Goal: Check status

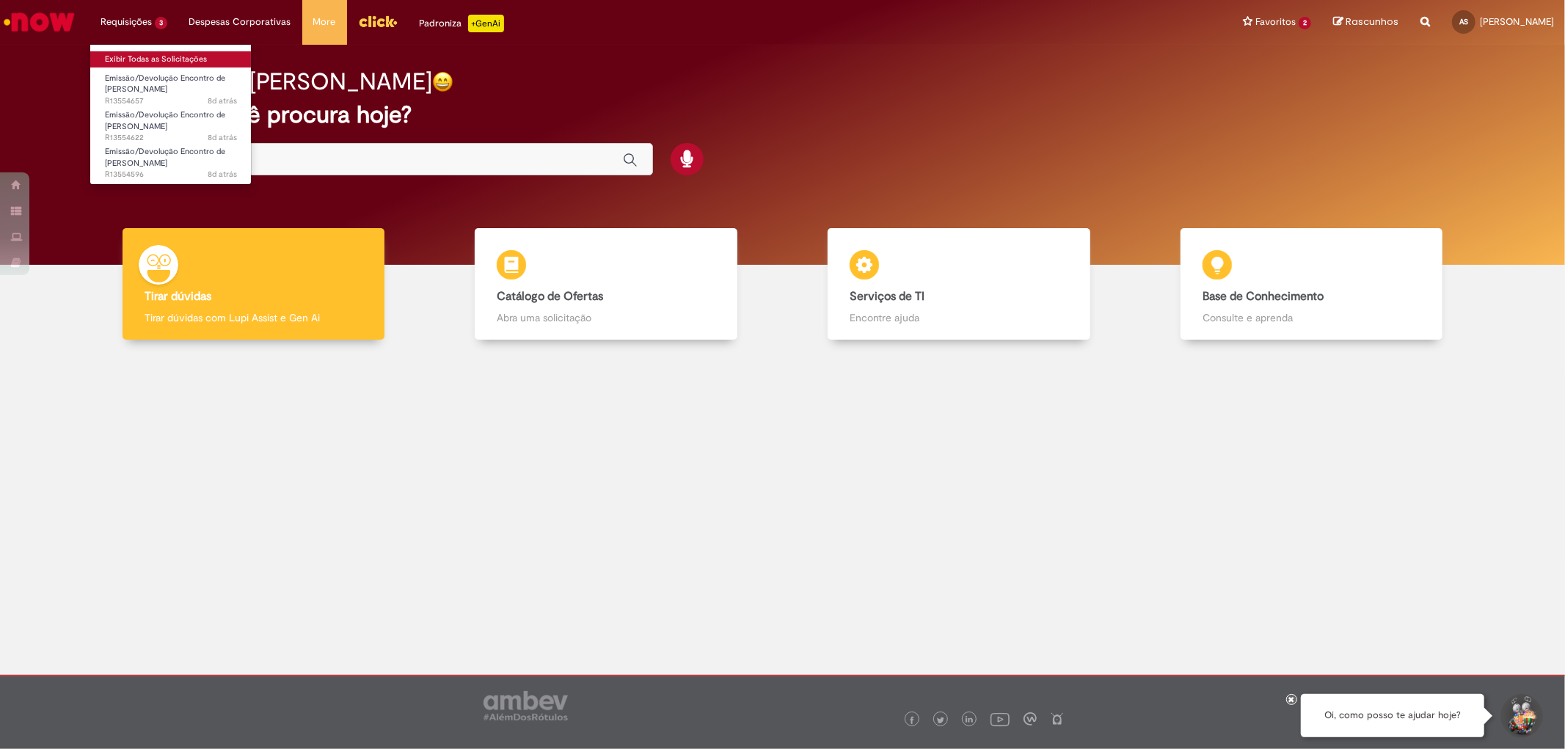
click at [147, 55] on link "Exibir Todas as Solicitações" at bounding box center [170, 59] width 161 height 16
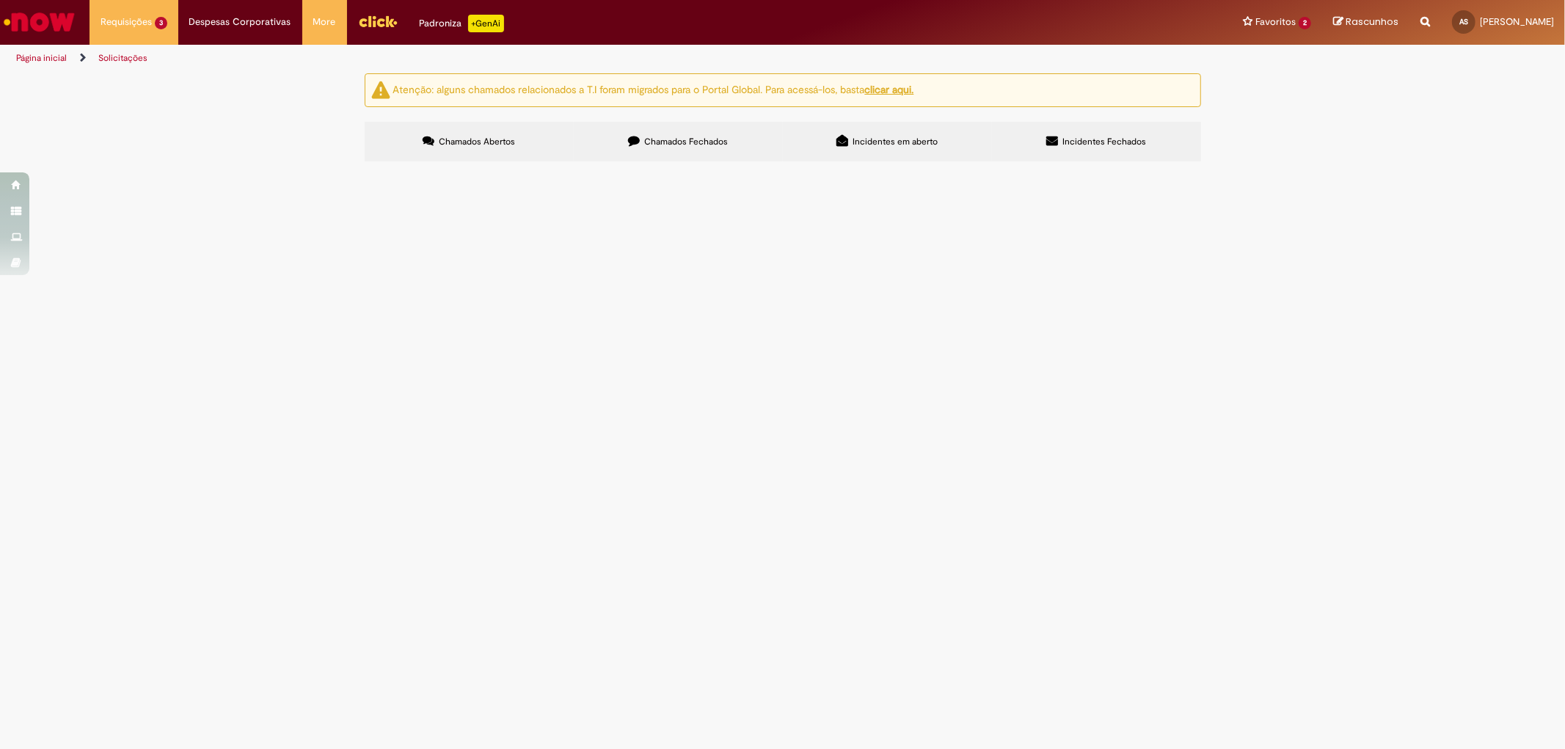
click at [0, 0] on span "Valor referente a sinistro - MVP Transportes- NF - 466866-1" at bounding box center [0, 0] width 0 height 0
click at [0, 0] on span "Emissão/Devolução Encontro de [PERSON_NAME]" at bounding box center [0, 0] width 0 height 0
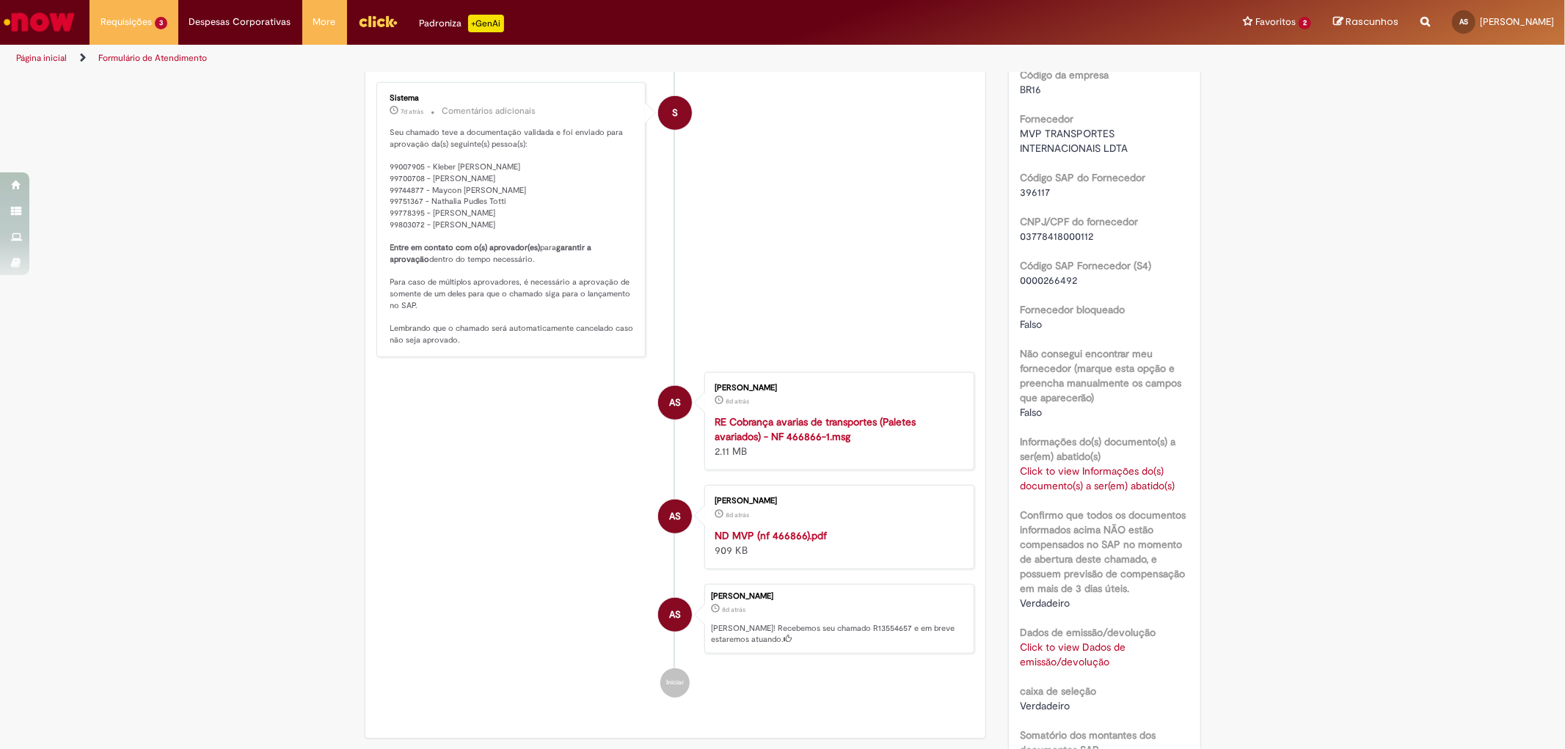
scroll to position [896, 0]
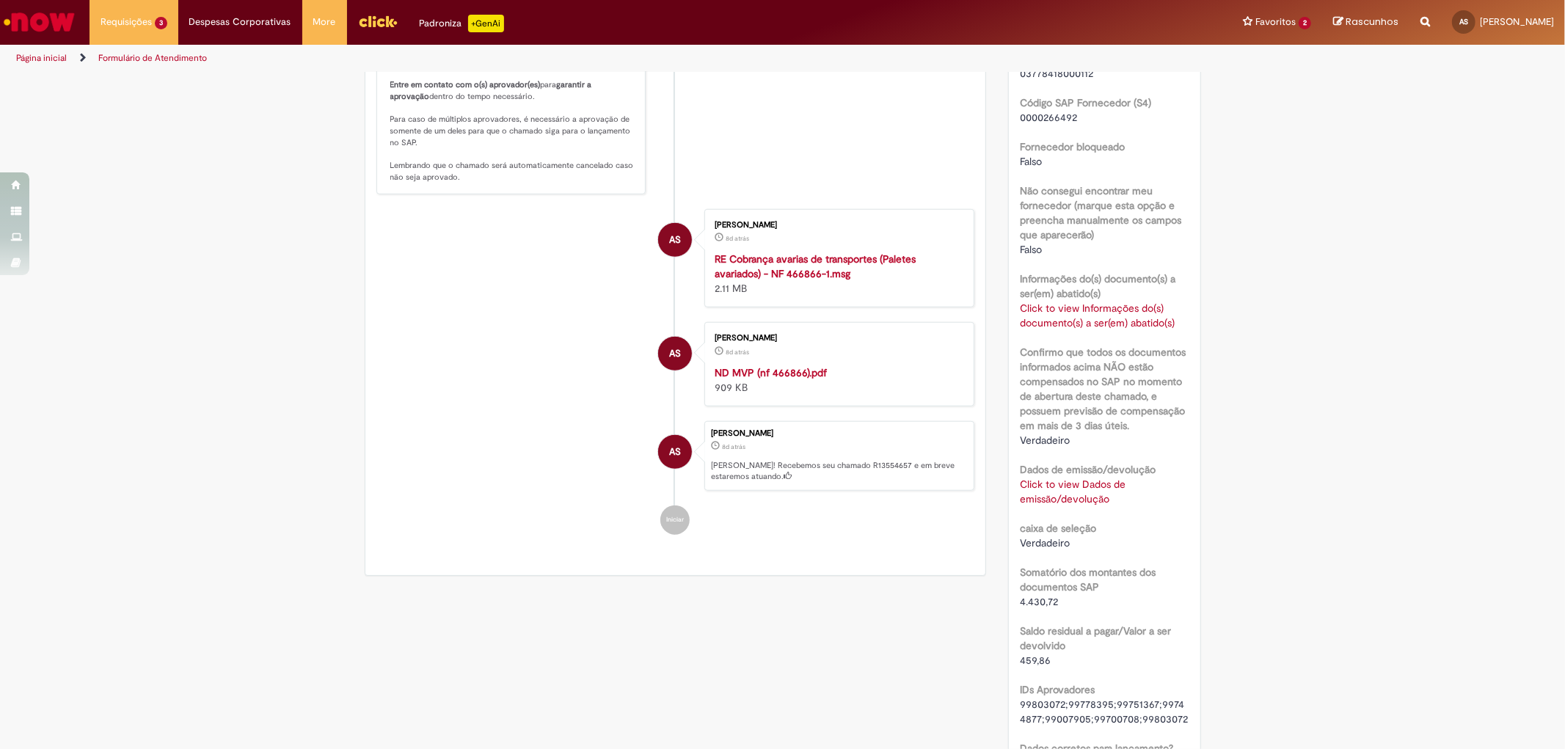
click at [1076, 474] on label "Dados de emissão/devolução" at bounding box center [1088, 469] width 136 height 15
click at [1077, 486] on link "Click to view Dados de emissão/devolução" at bounding box center [1073, 492] width 106 height 28
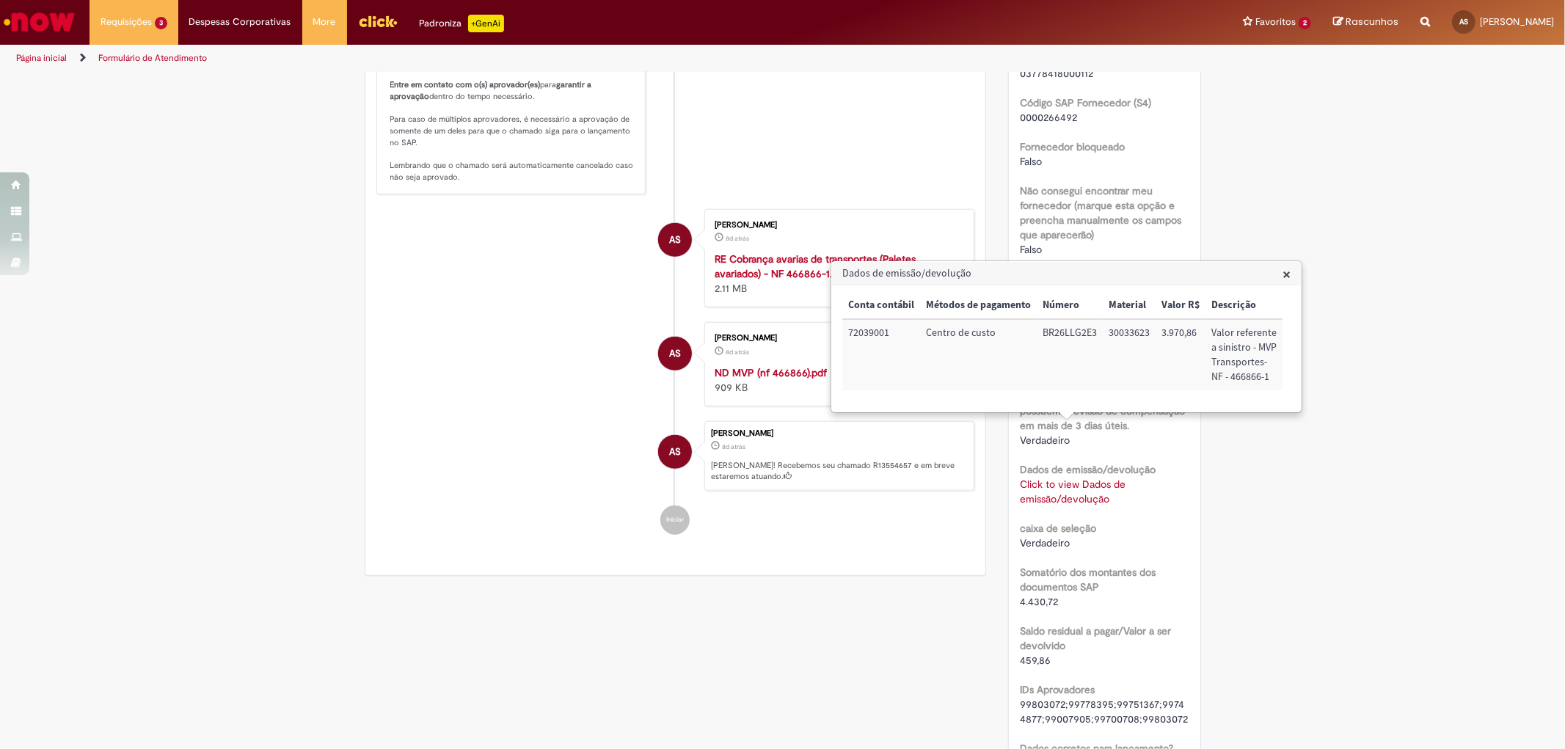
click at [1076, 487] on link "Click to view Dados de emissão/devolução" at bounding box center [1073, 492] width 106 height 28
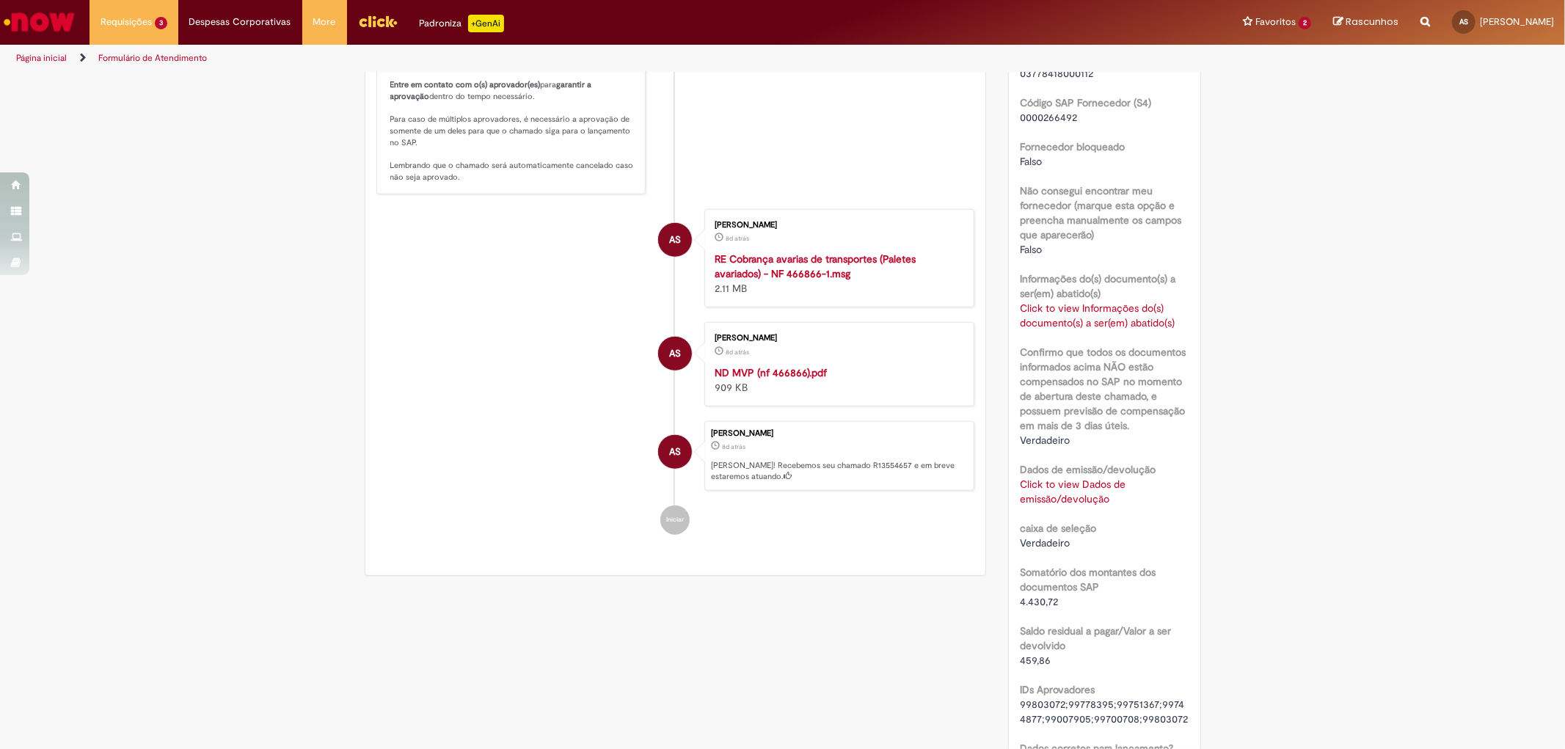
scroll to position [815, 0]
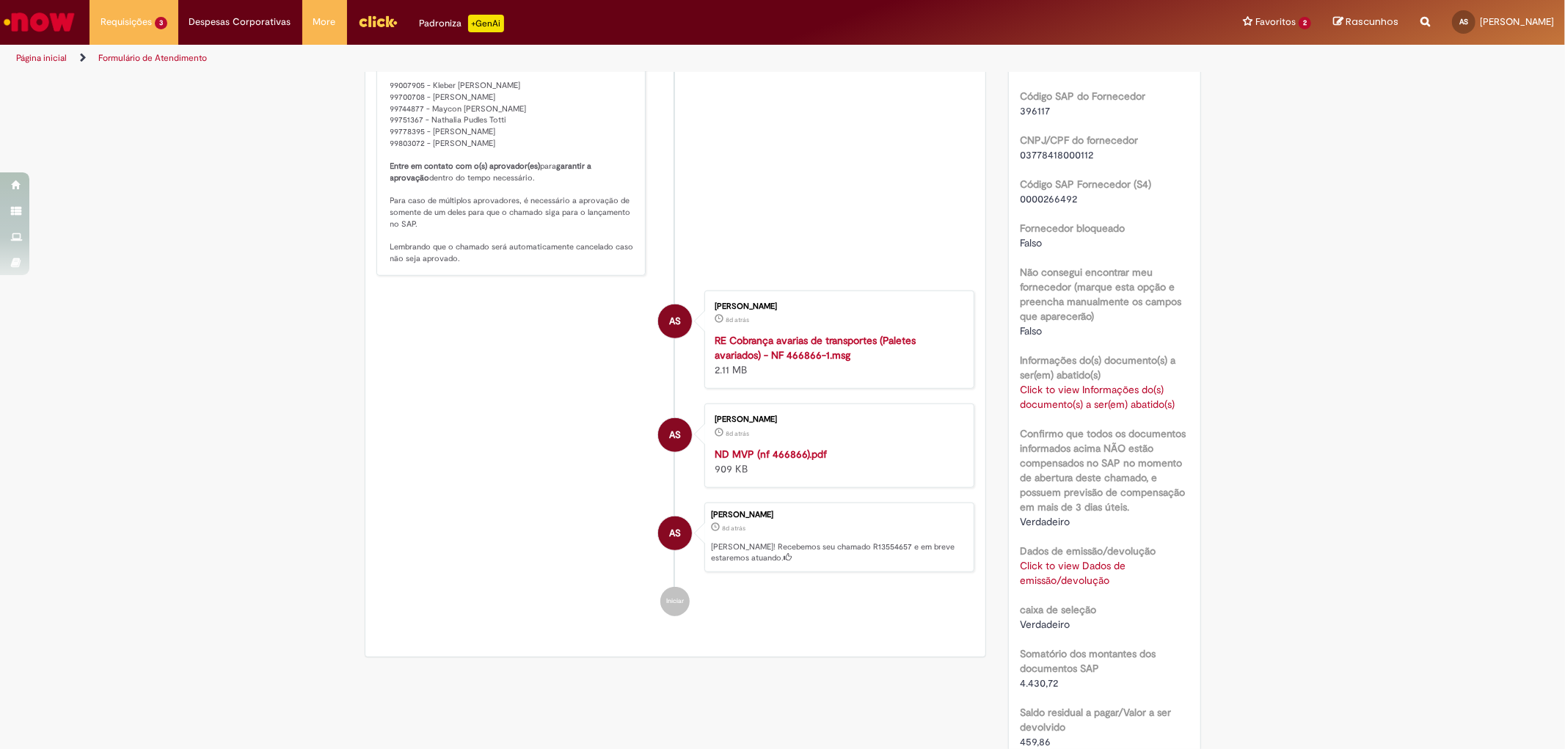
click at [1081, 400] on link "Click to view Informações do(s) documento(s) a ser(em) abatido(s)" at bounding box center [1097, 397] width 155 height 28
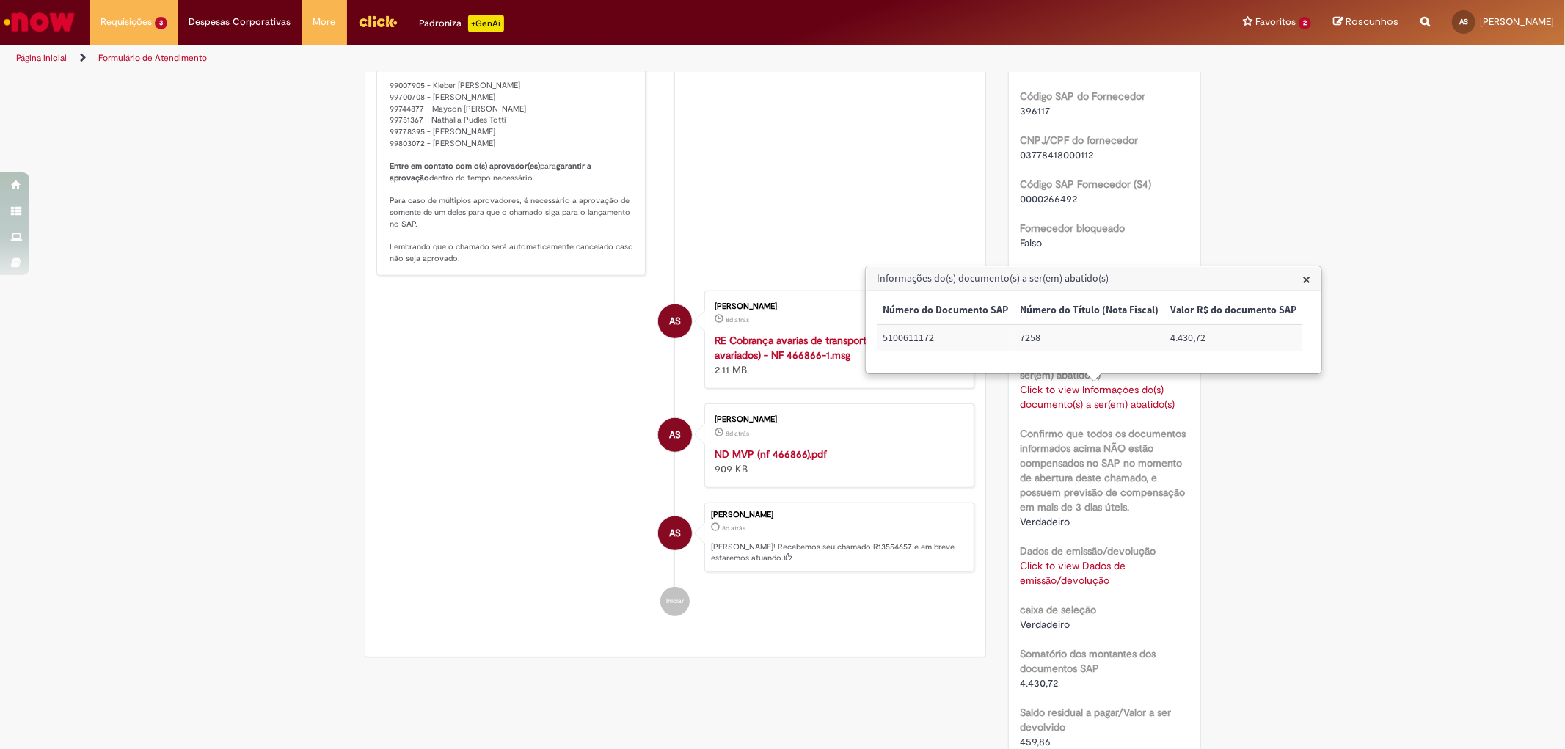
click at [1081, 400] on link "Click to view Informações do(s) documento(s) a ser(em) abatido(s)" at bounding box center [1097, 397] width 155 height 28
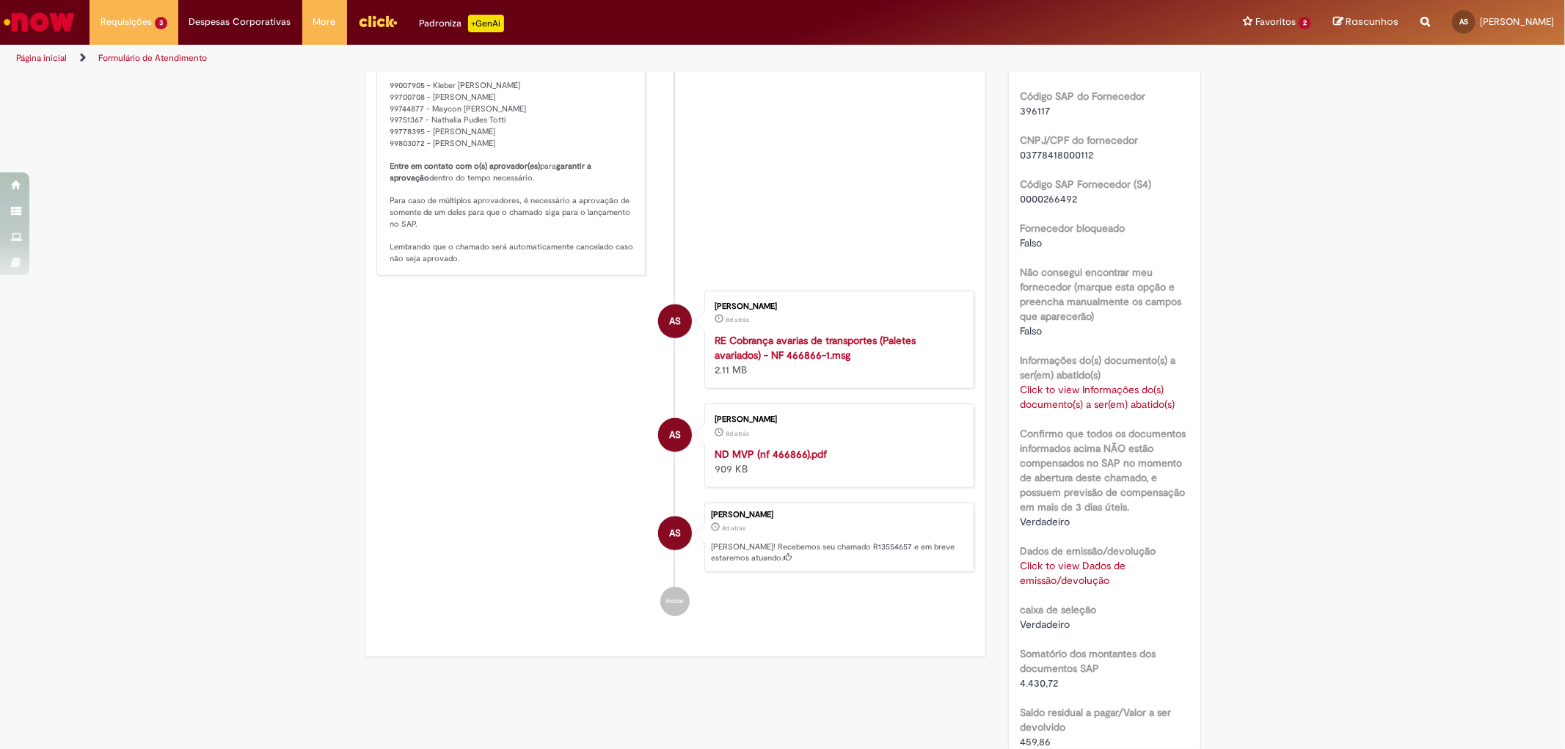
click at [1069, 574] on link "Click to view Dados de emissão/devolução" at bounding box center [1073, 573] width 106 height 28
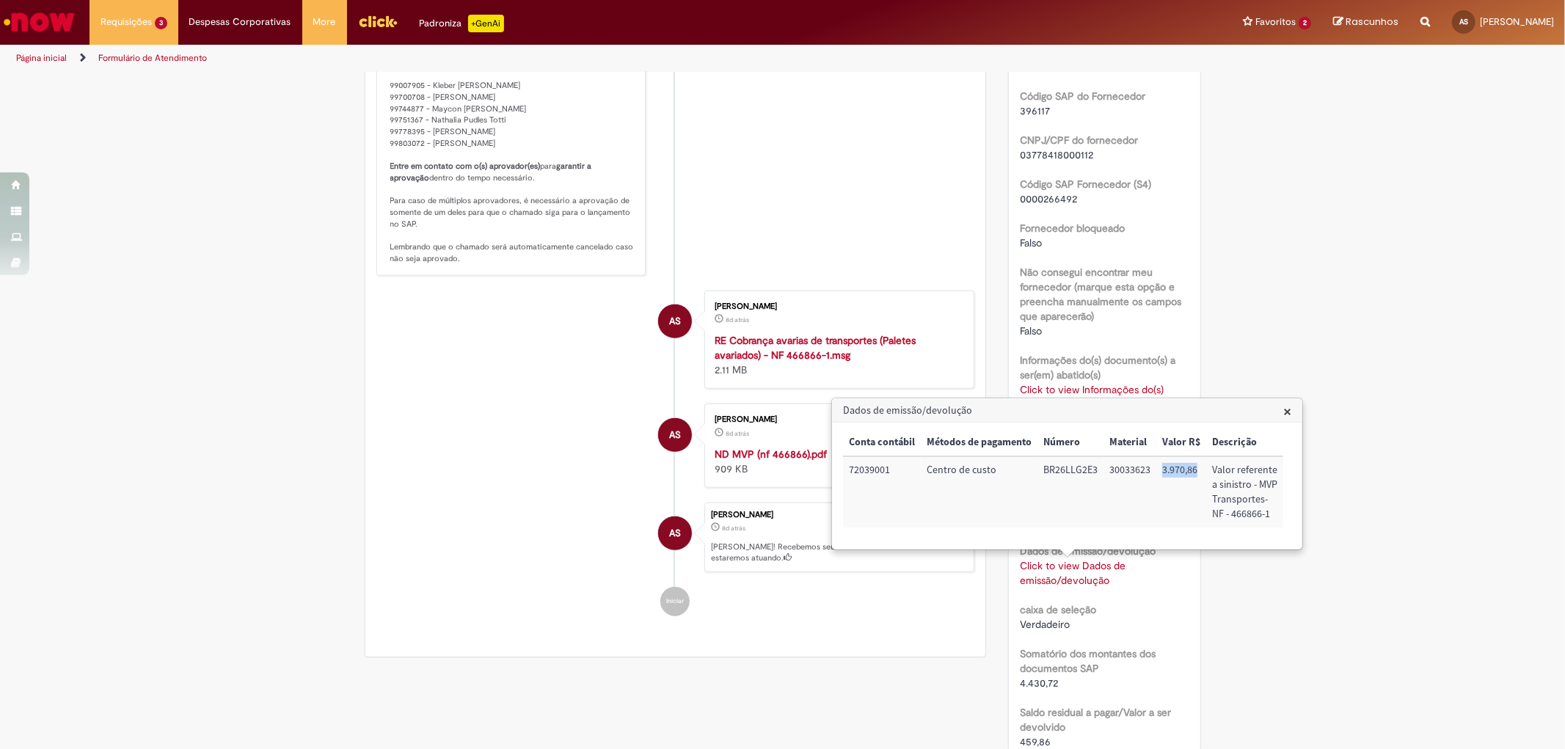
drag, startPoint x: 1161, startPoint y: 471, endPoint x: 1199, endPoint y: 470, distance: 37.4
click at [1199, 470] on td "3.970,86" at bounding box center [1181, 491] width 50 height 71
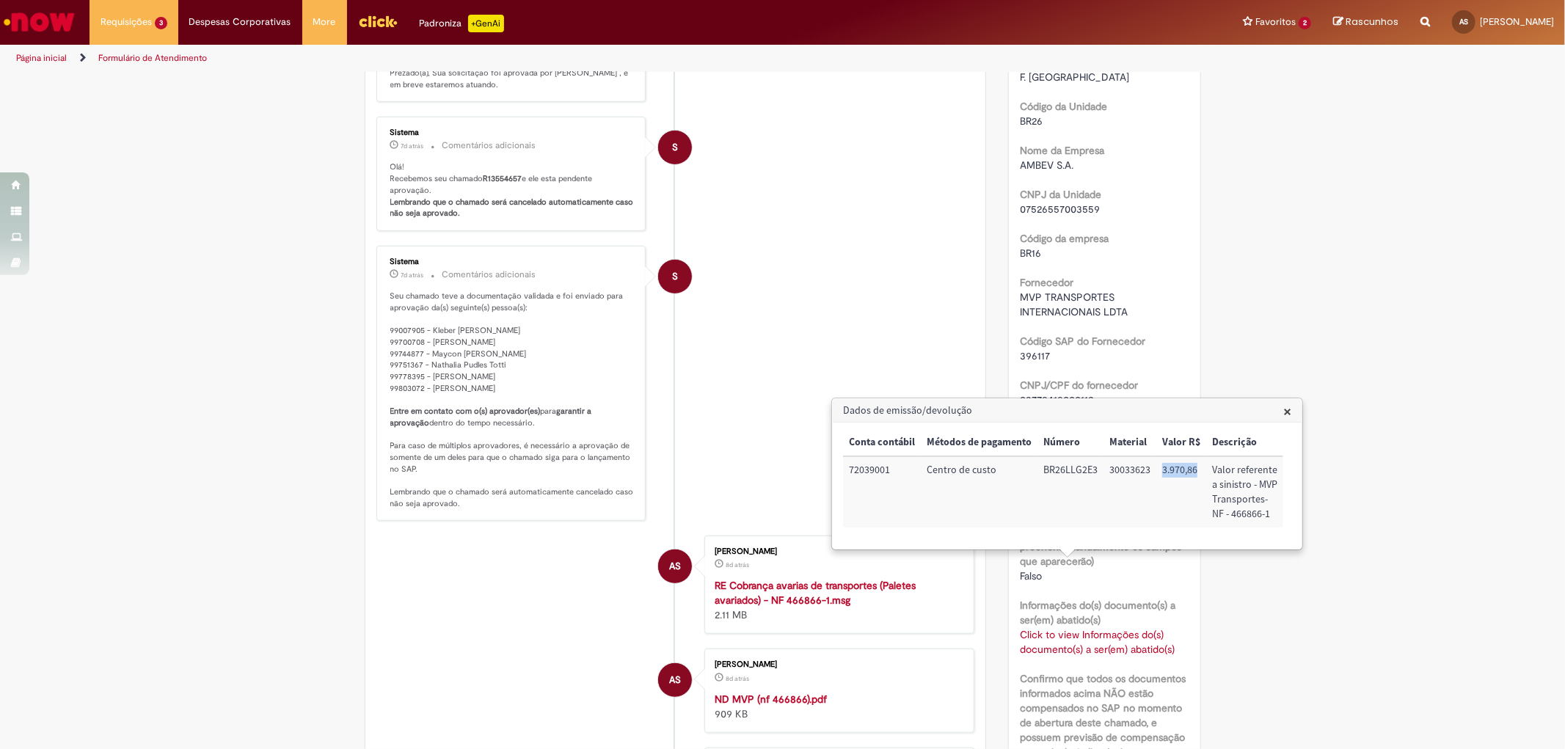
scroll to position [734, 0]
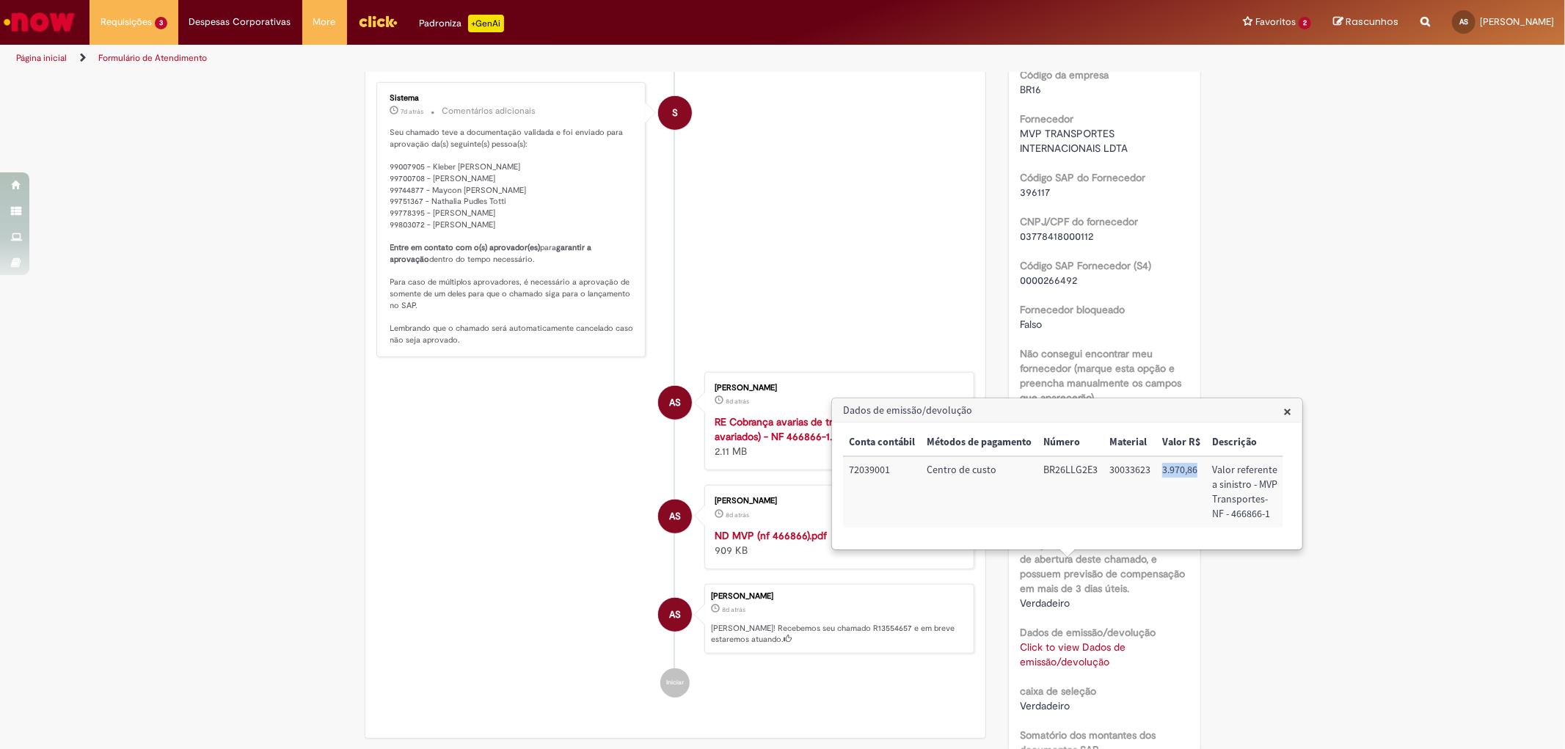
click at [1175, 471] on td "3.970,86" at bounding box center [1181, 491] width 50 height 71
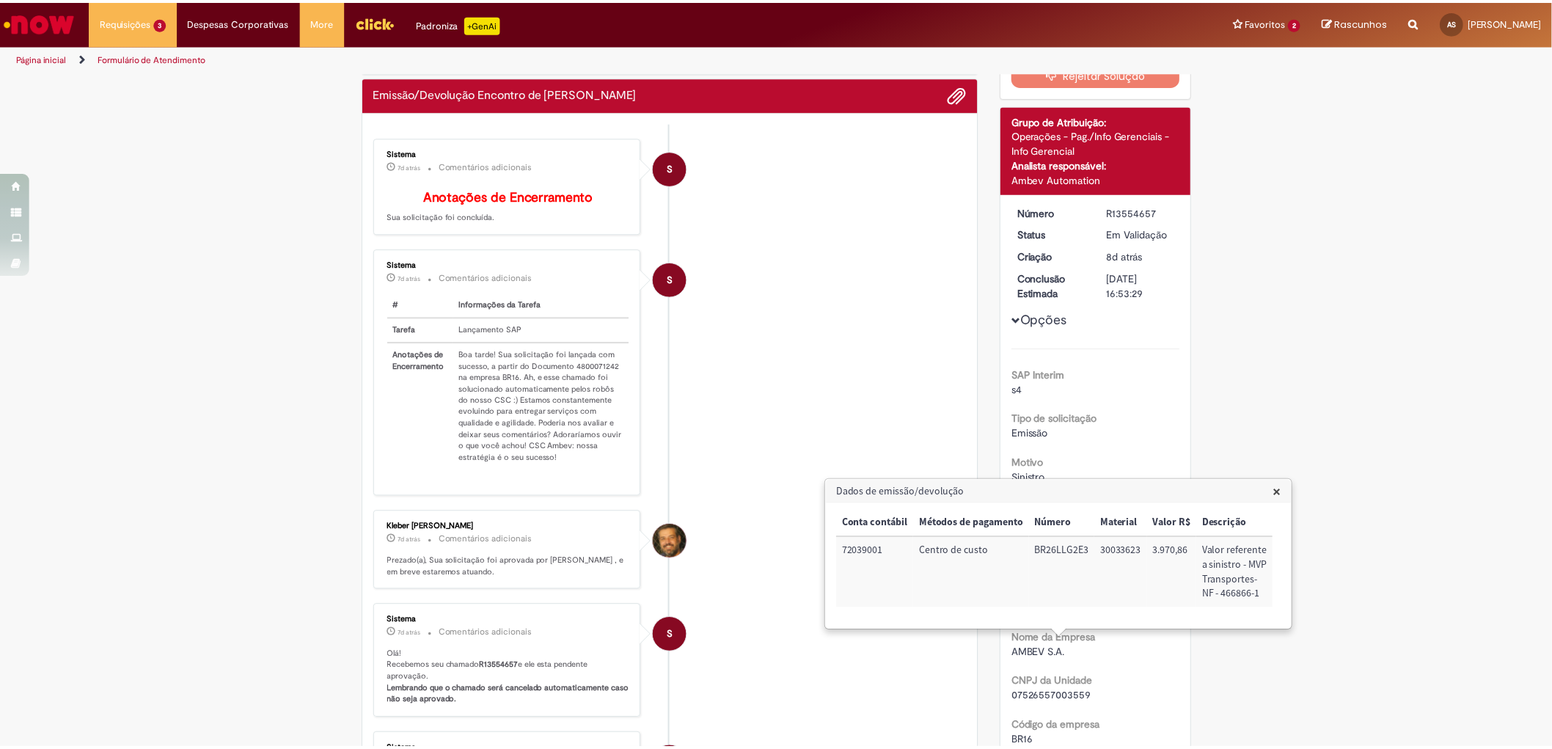
scroll to position [0, 0]
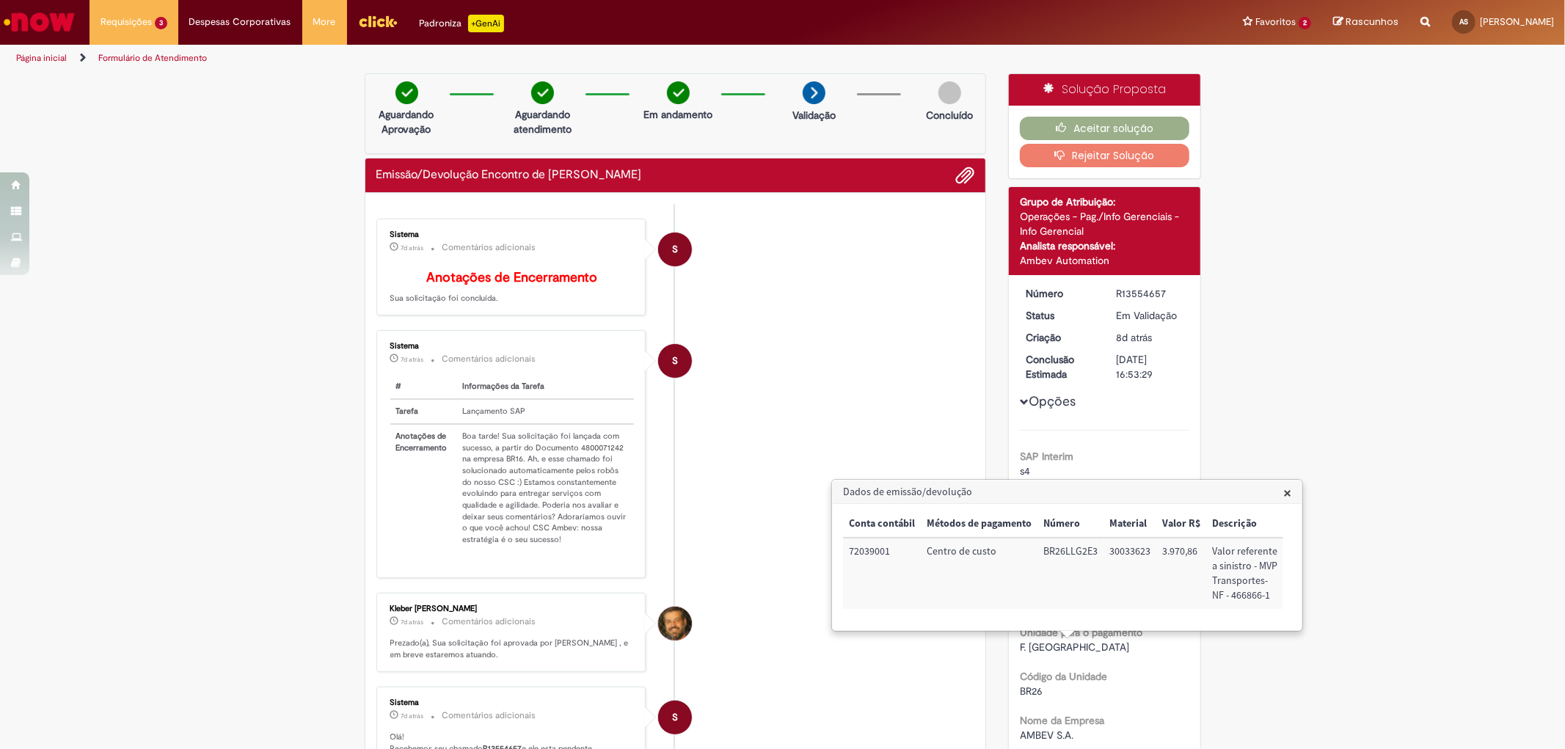
drag, startPoint x: 1143, startPoint y: 294, endPoint x: 1105, endPoint y: 290, distance: 37.6
click at [1105, 290] on dd "R13554657" at bounding box center [1150, 293] width 90 height 15
copy div "R13554657"
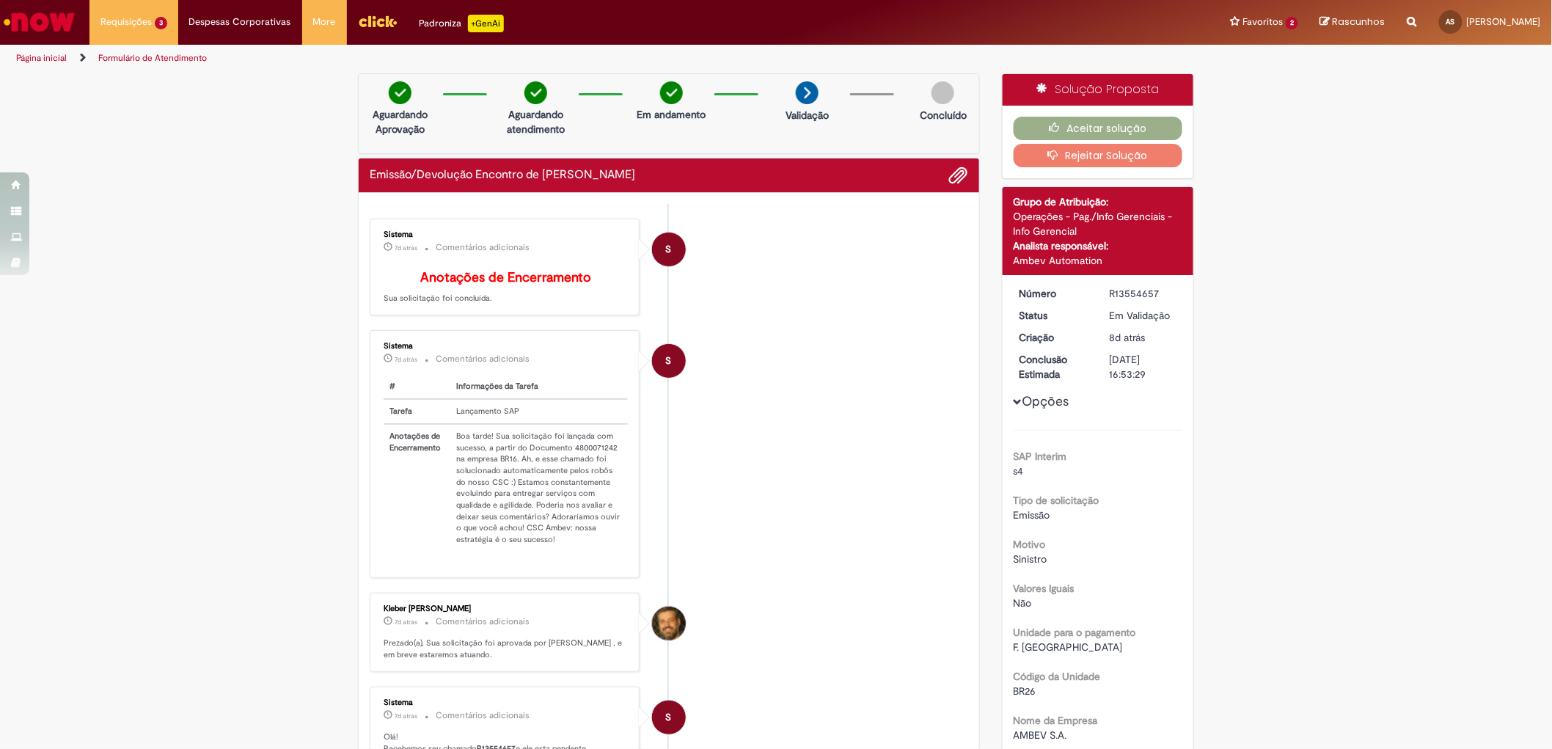
copy div "R13554657"
